Goal: Task Accomplishment & Management: Manage account settings

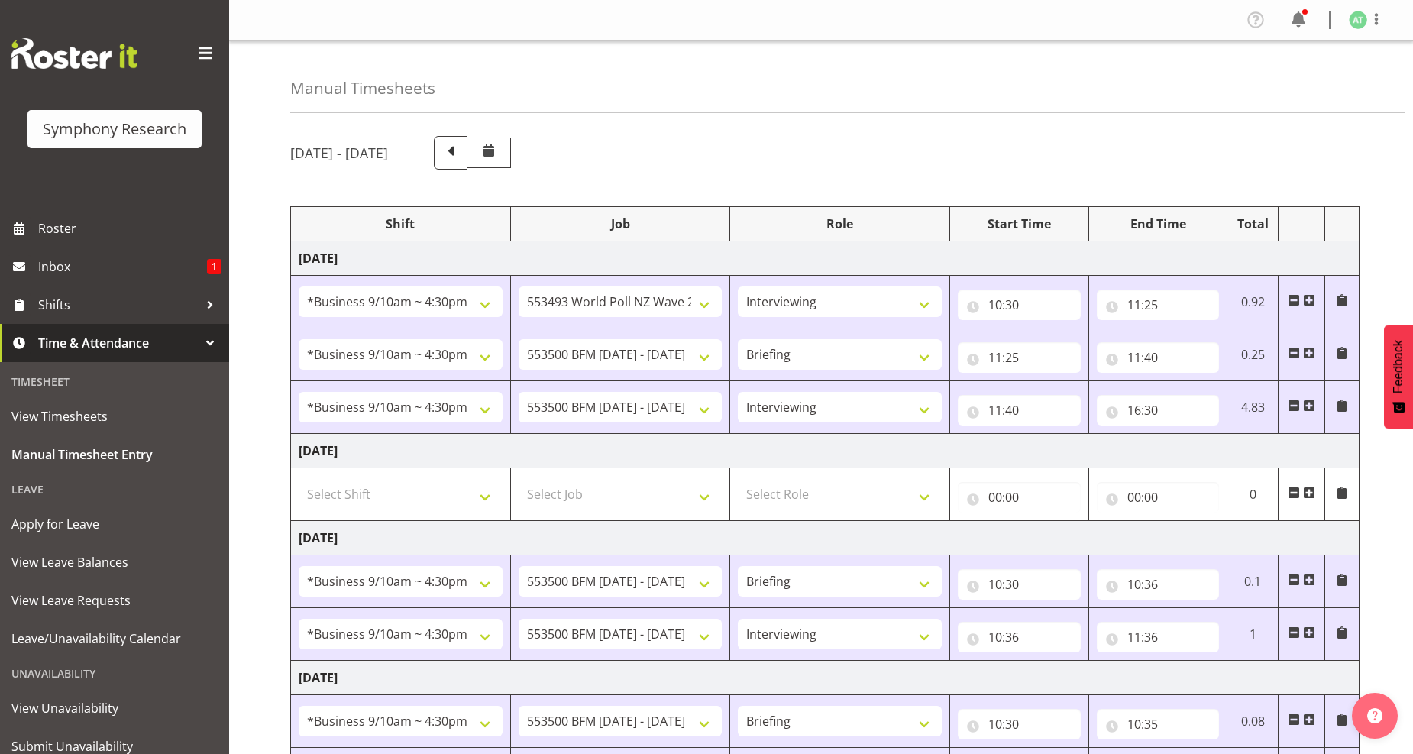
select select "26078"
select select "10527"
select select "47"
select select "26078"
select select "10242"
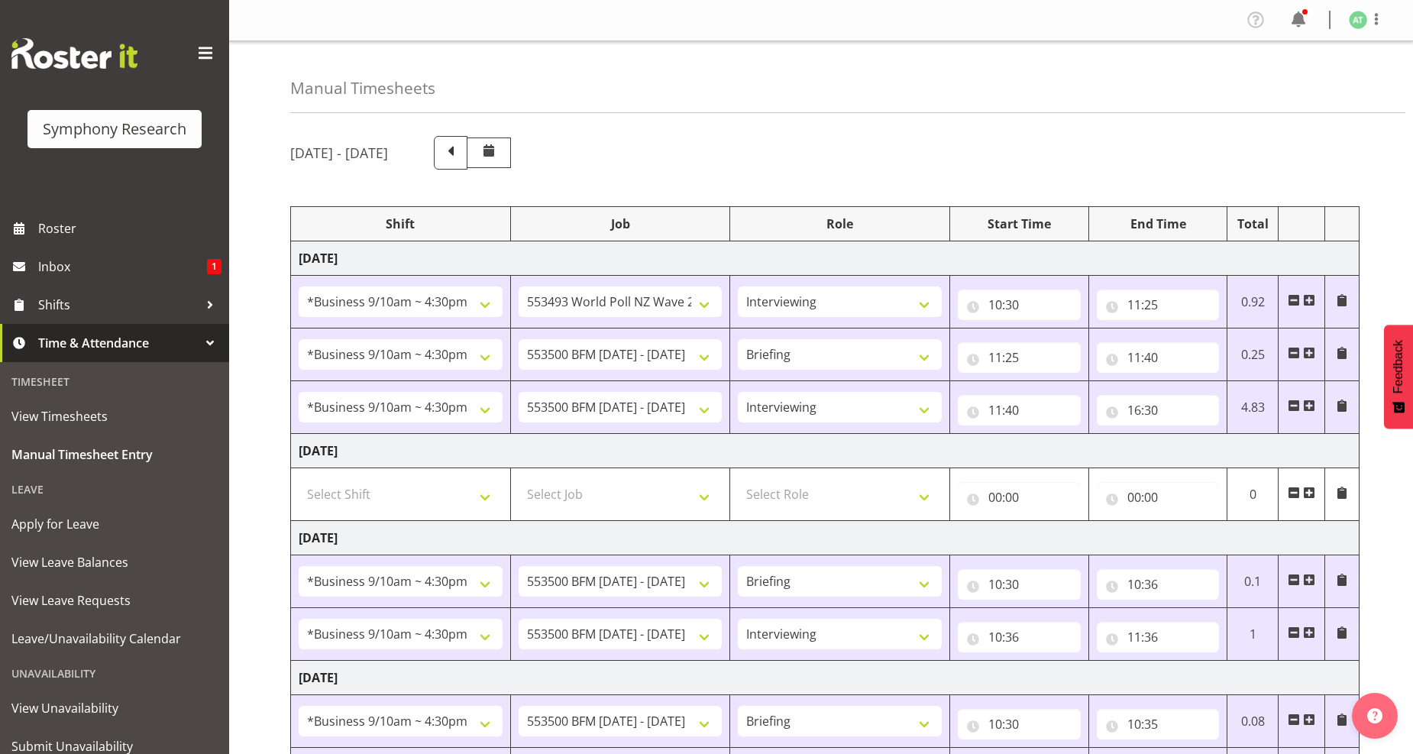
select select "26078"
select select "10242"
select select "47"
select select "26078"
select select "10242"
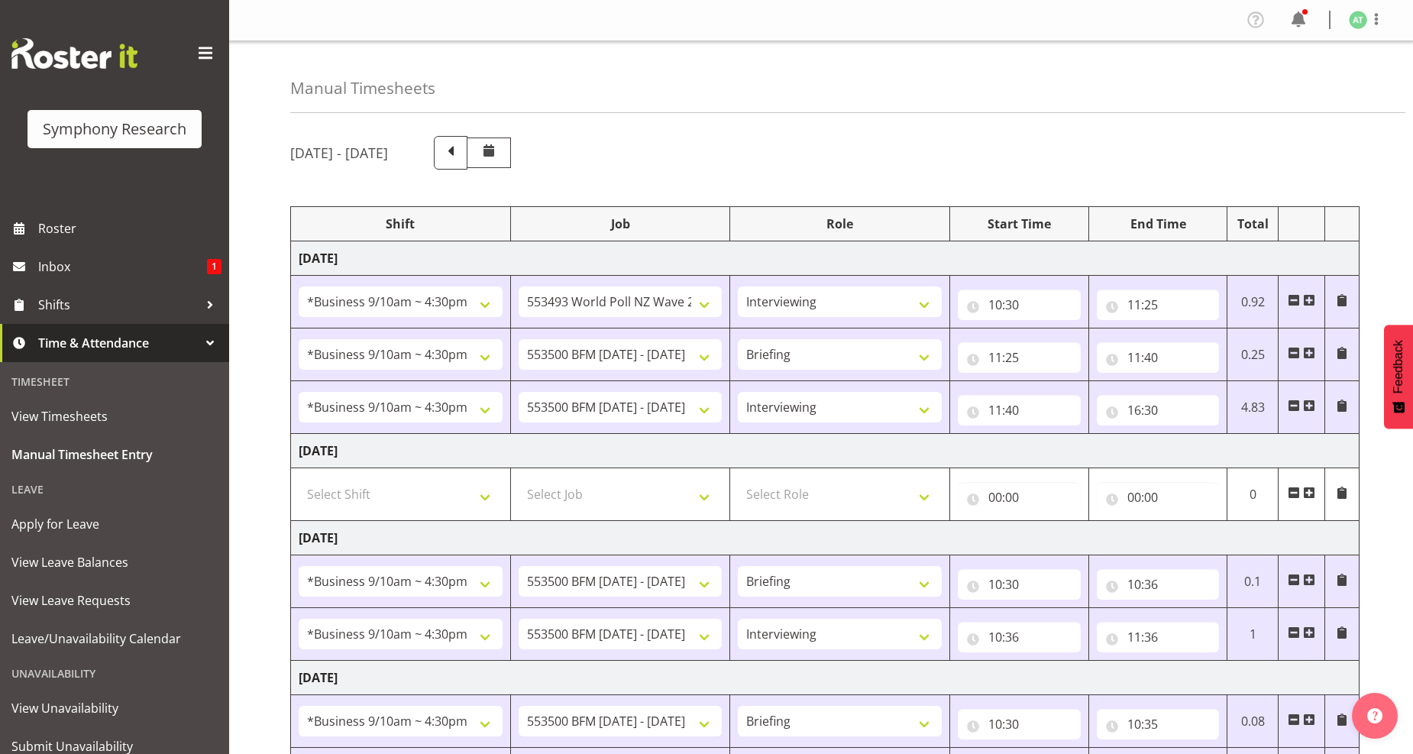
select select "26078"
select select "10242"
select select "47"
select select "26078"
select select "10242"
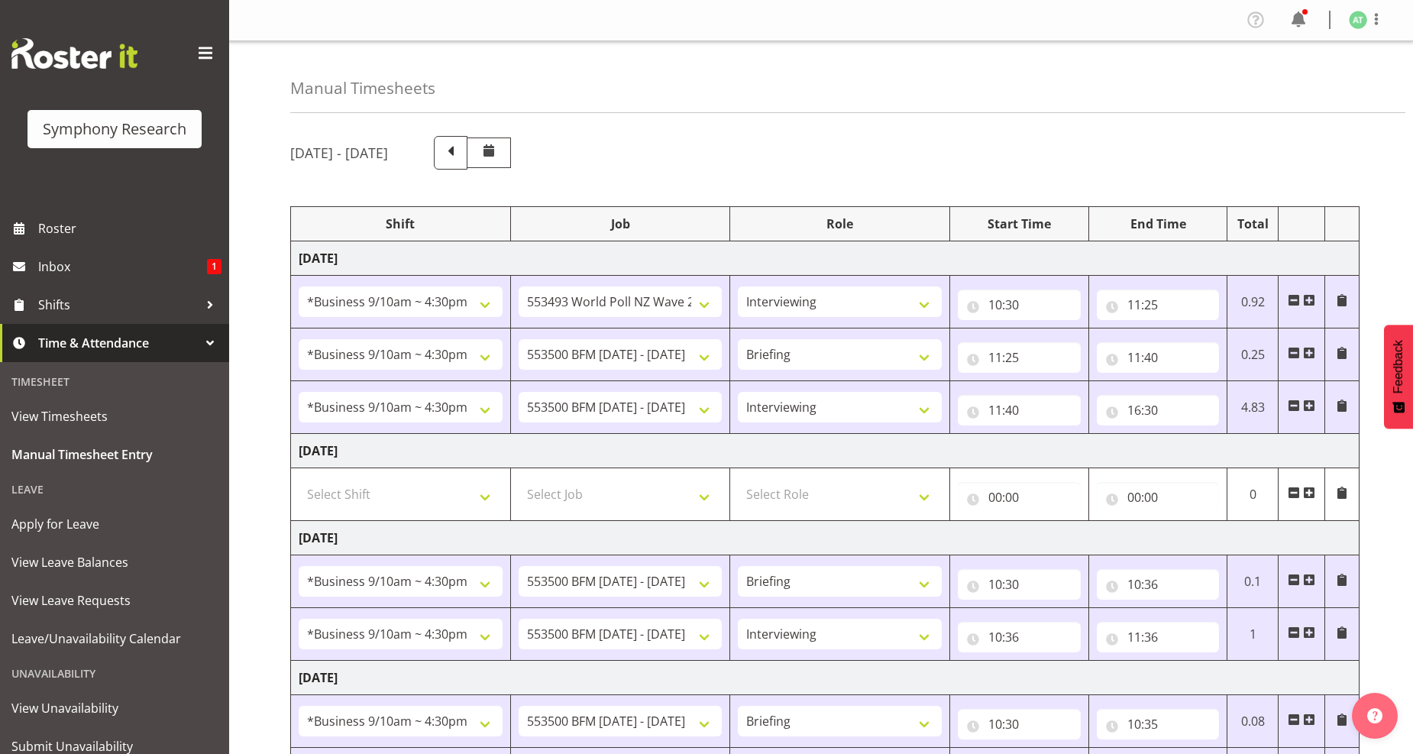
select select "26078"
select select "10242"
select select "47"
select select "41319"
select select "10527"
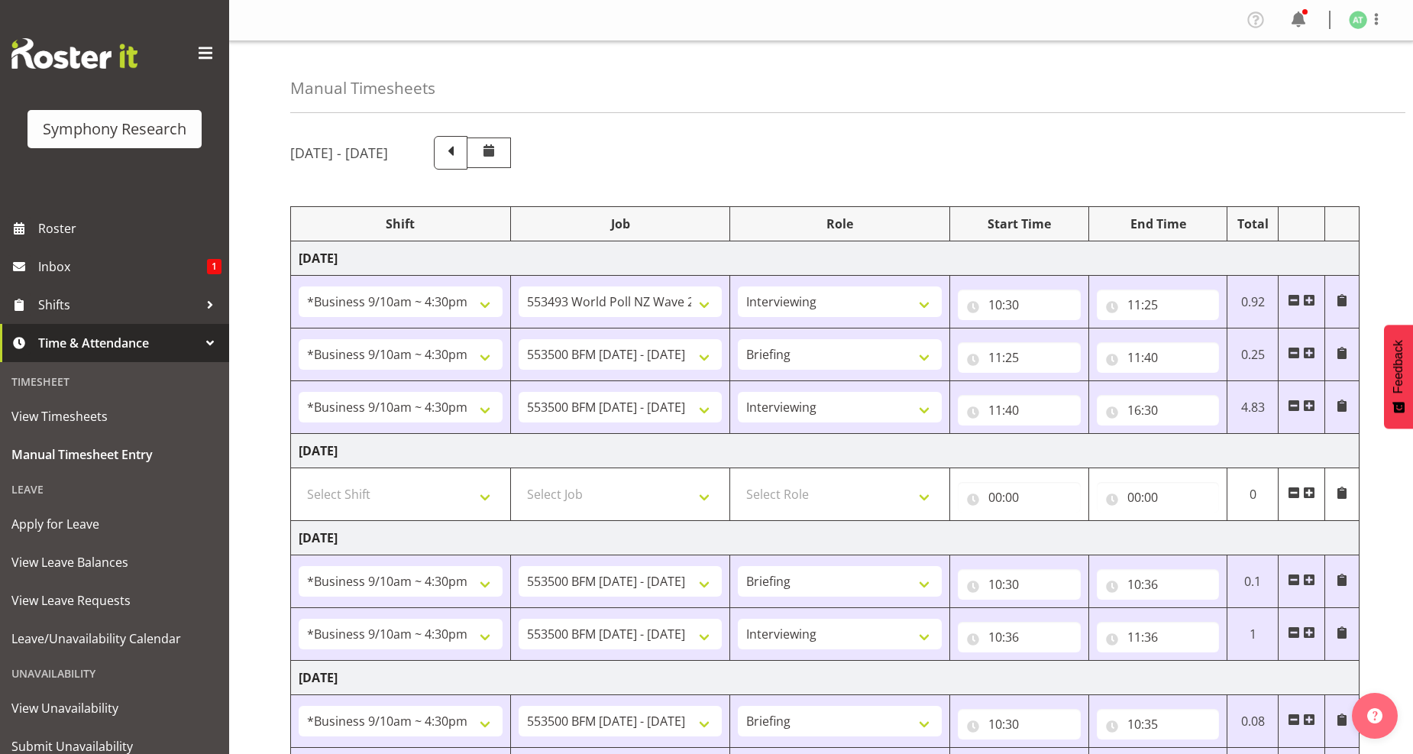
select select "41319"
select select "10527"
select select "47"
select select "14"
select select "35"
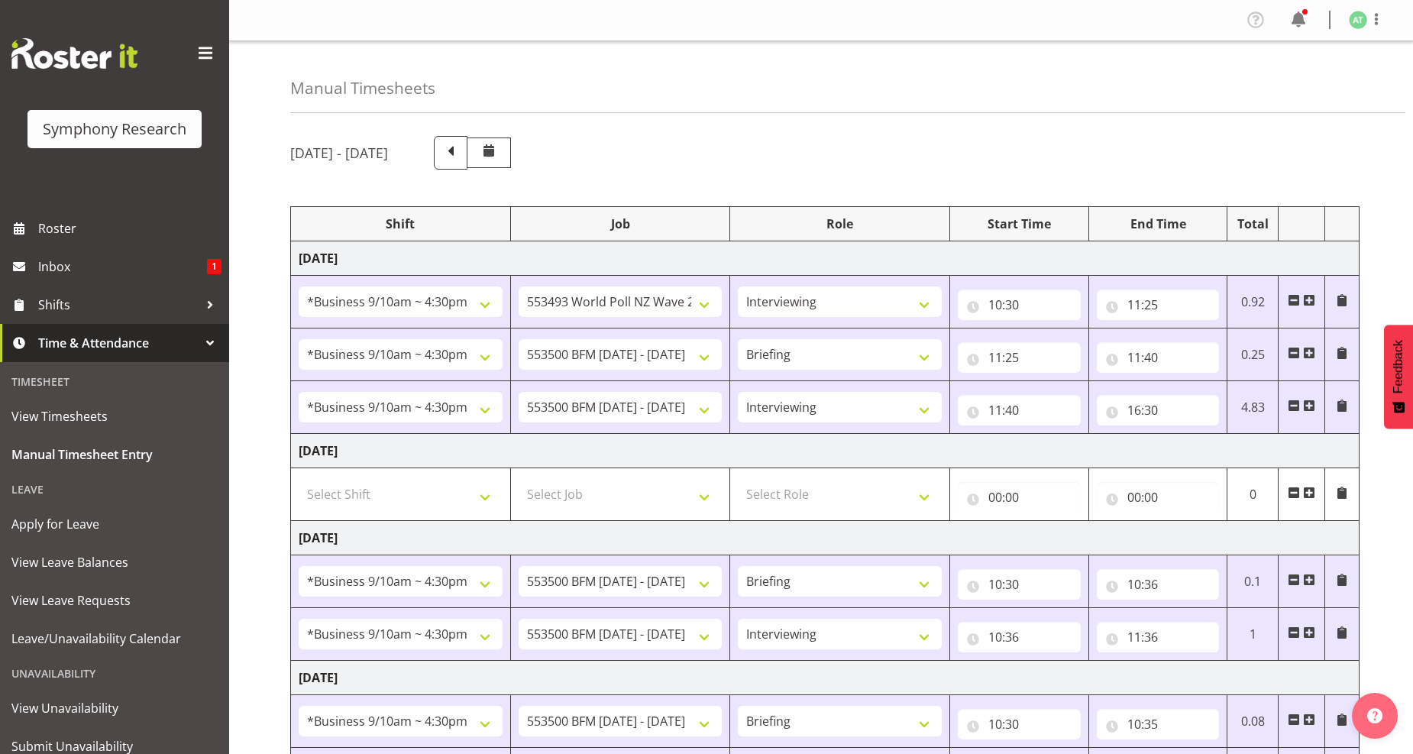
select select "11547"
select select "10499"
select select "47"
select select "19"
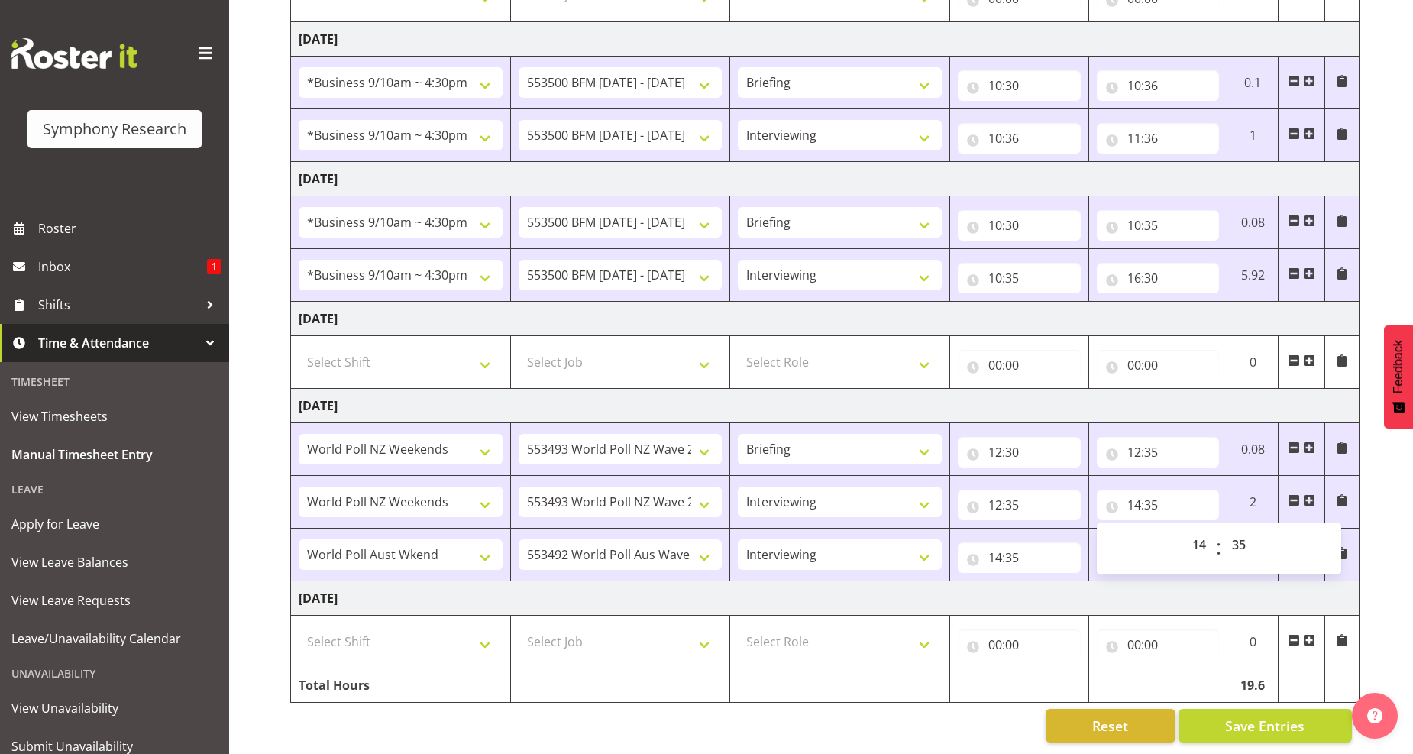
scroll to position [513, 0]
click at [845, 725] on div "Reset Save Entries" at bounding box center [820, 726] width 1061 height 34
click at [1147, 543] on input "19:00" at bounding box center [1158, 557] width 123 height 31
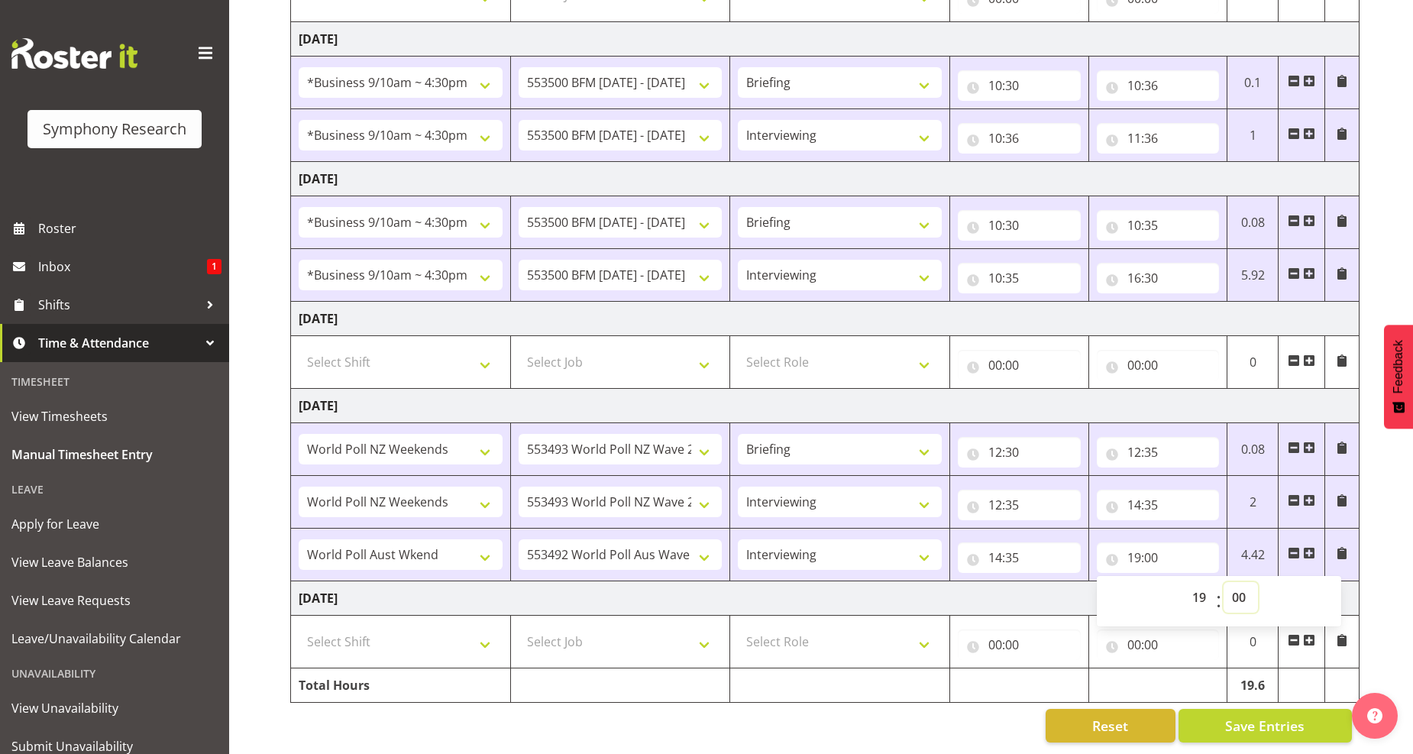
click at [1239, 586] on select "00 01 02 03 04 05 06 07 08 09 10 11 12 13 14 15 16 17 18 19 20 21 22 23 24 25 2…" at bounding box center [1240, 597] width 34 height 31
select select "10"
click at [1223, 582] on select "00 01 02 03 04 05 06 07 08 09 10 11 12 13 14 15 16 17 18 19 20 21 22 23 24 25 2…" at bounding box center [1240, 597] width 34 height 31
type input "19:10"
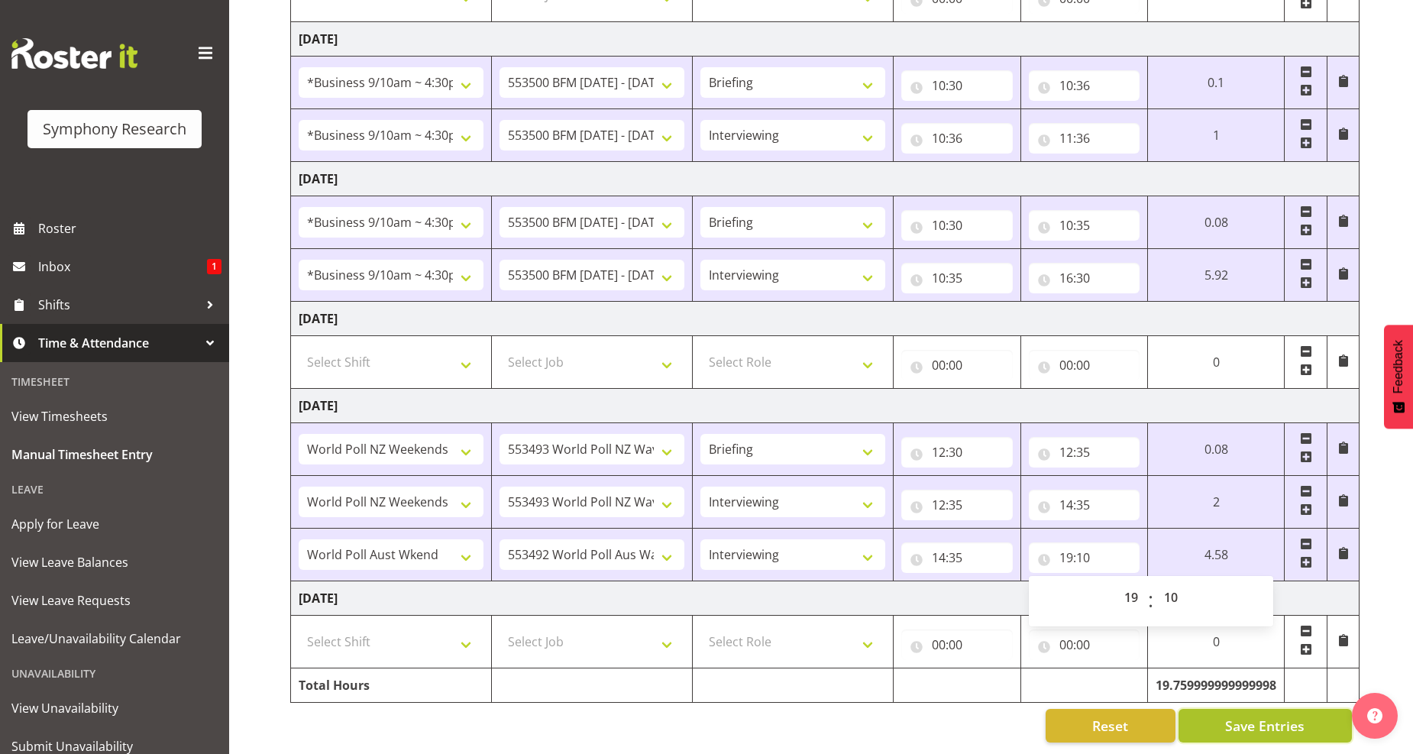
click at [1277, 716] on span "Save Entries" at bounding box center [1264, 726] width 79 height 20
click at [1260, 716] on span "Save Entries" at bounding box center [1264, 726] width 79 height 20
click at [1278, 716] on span "Save Entries" at bounding box center [1264, 726] width 79 height 20
click at [1242, 716] on span "Save Entries" at bounding box center [1264, 726] width 79 height 20
click at [1270, 716] on span "Save Entries" at bounding box center [1264, 726] width 79 height 20
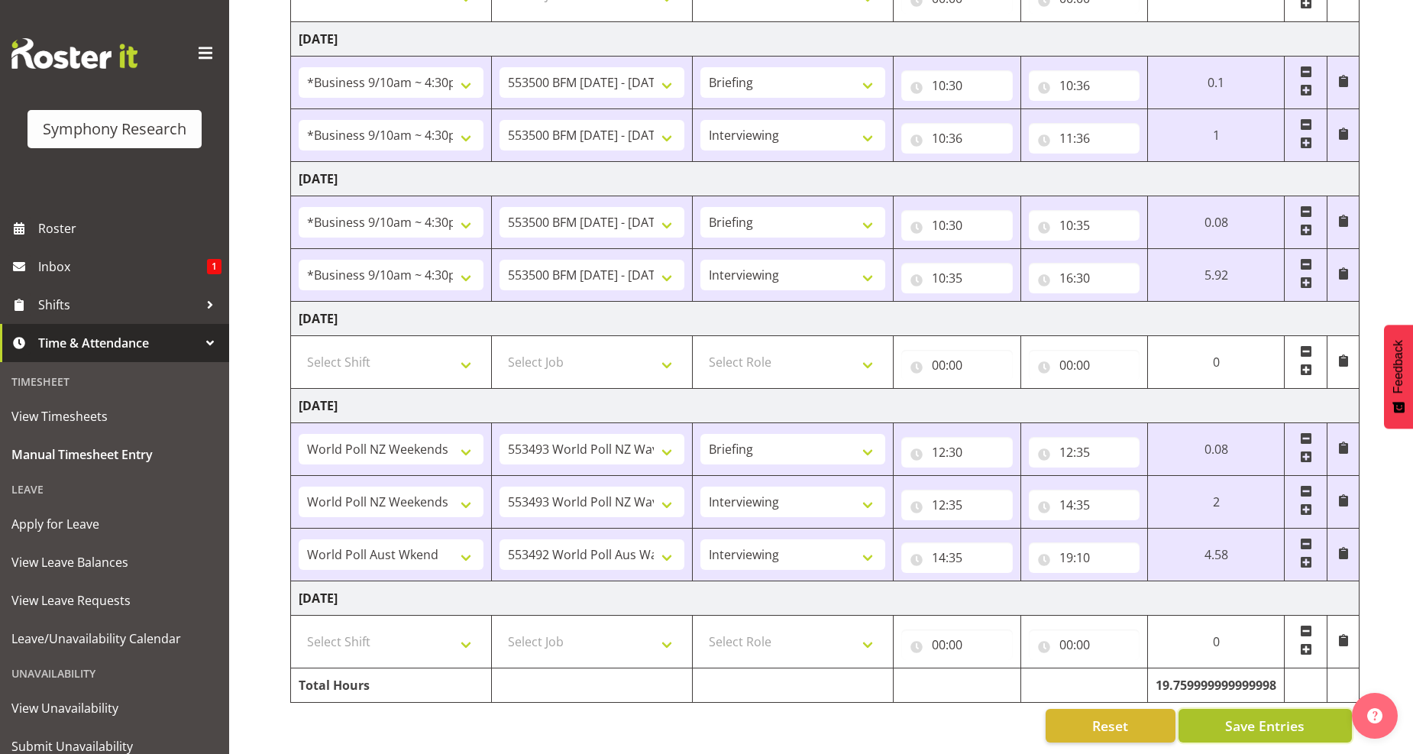
click at [1235, 716] on span "Save Entries" at bounding box center [1264, 726] width 79 height 20
click at [1273, 716] on span "Save Entries" at bounding box center [1264, 726] width 79 height 20
click at [1238, 716] on span "Save Entries" at bounding box center [1264, 726] width 79 height 20
